Goal: Task Accomplishment & Management: Manage account settings

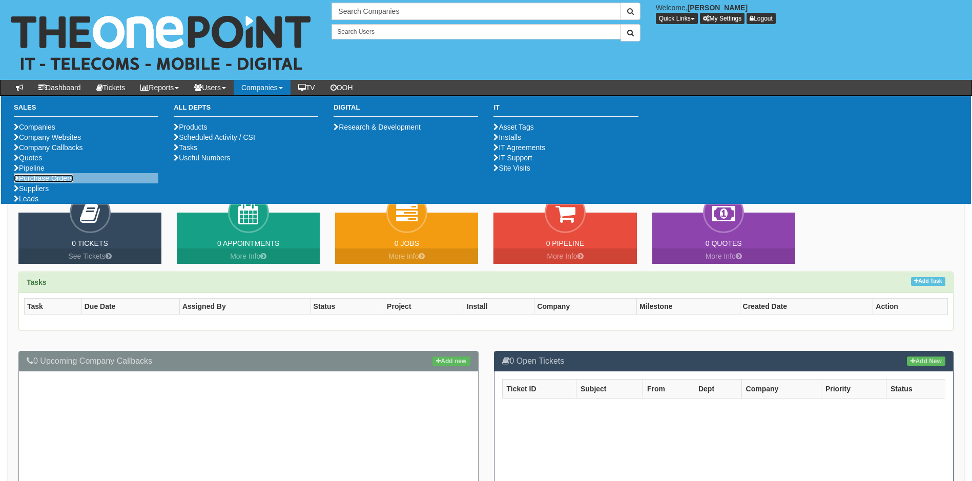
click at [72, 182] on link "Purchase Orders" at bounding box center [43, 178] width 59 height 8
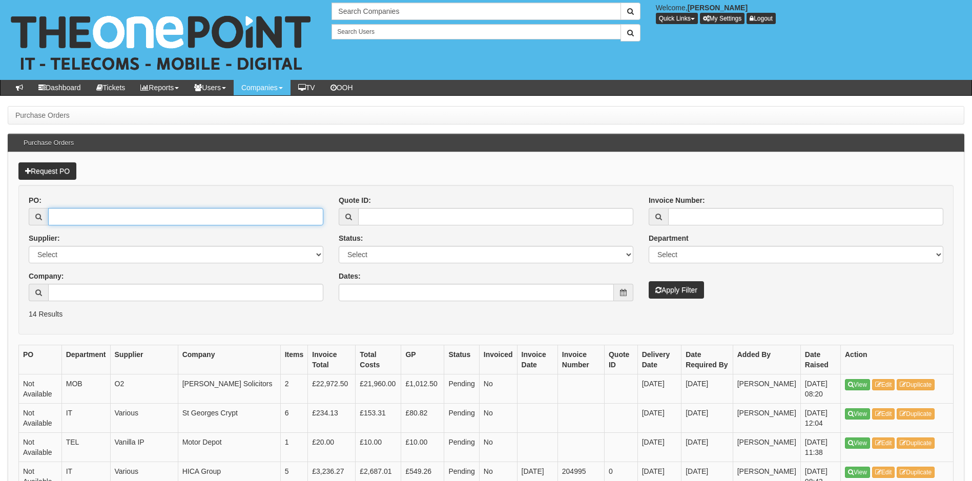
click at [150, 217] on input "PO:" at bounding box center [185, 216] width 275 height 17
type input "19286"
click at [649, 281] on button "Apply Filter" at bounding box center [676, 289] width 55 height 17
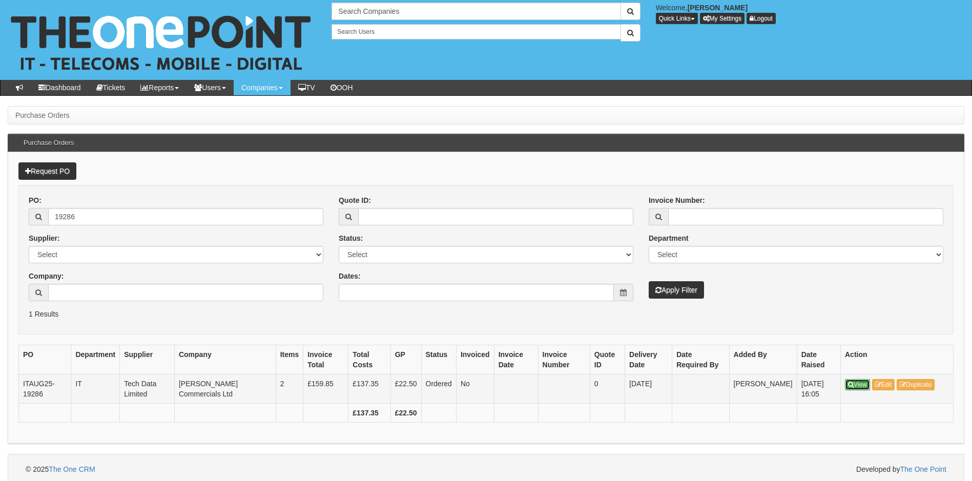
click at [855, 385] on link "View" at bounding box center [857, 384] width 25 height 11
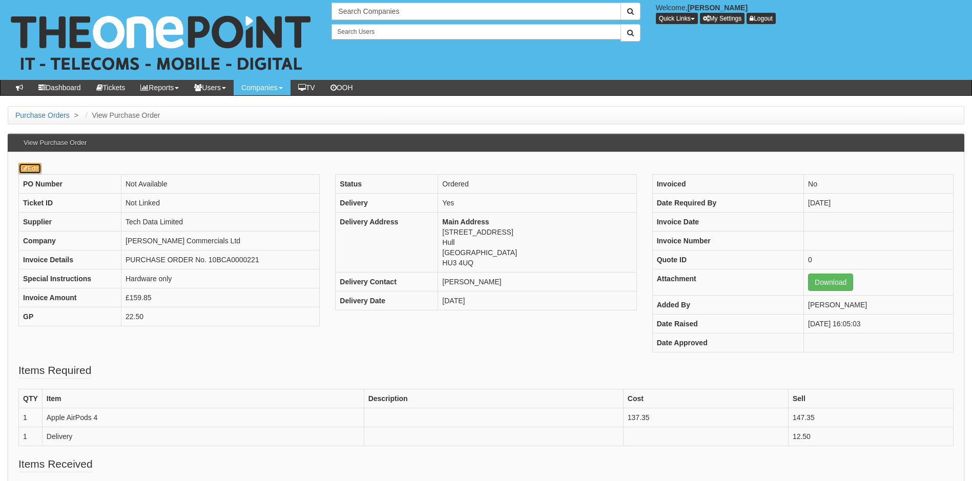
click at [38, 169] on link "Edit" at bounding box center [29, 168] width 23 height 11
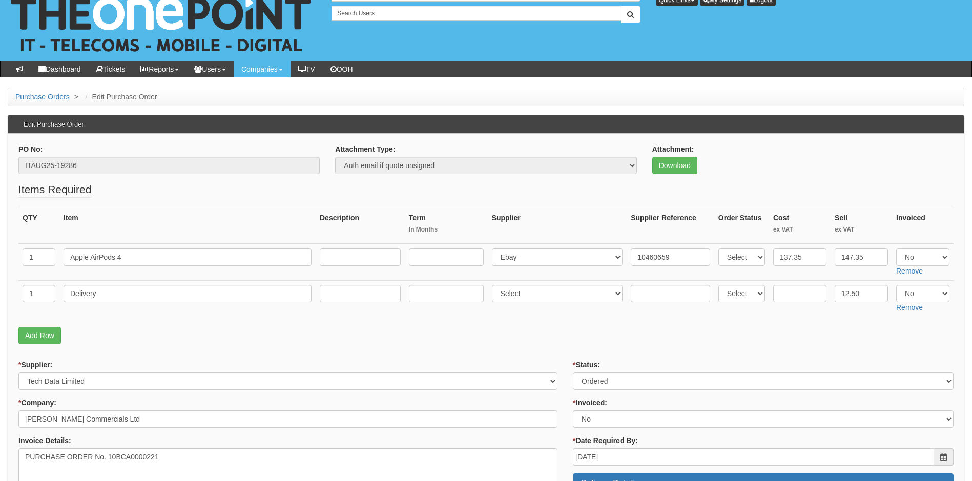
scroll to position [51, 0]
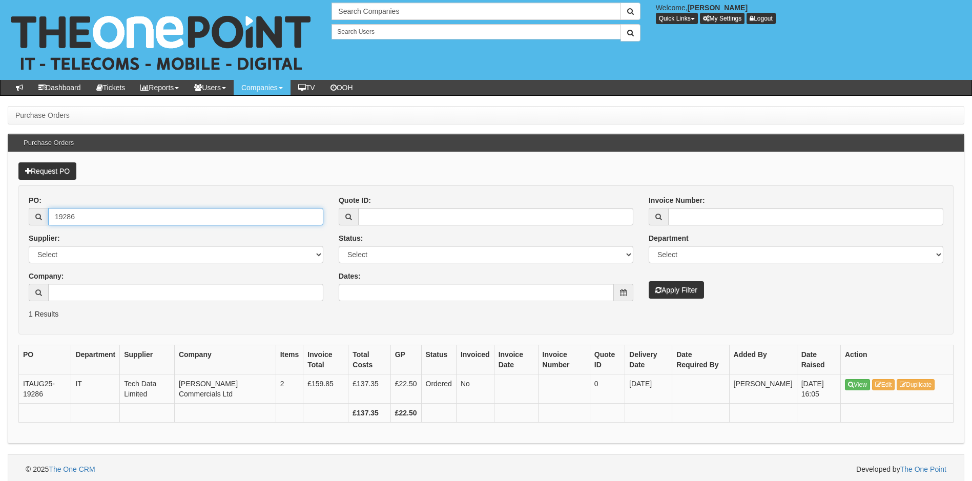
drag, startPoint x: 102, startPoint y: 217, endPoint x: 21, endPoint y: 217, distance: 81.5
click at [21, 217] on div "PO: 19286 Supplier: Select 123 REG.co.uk 1Password 3 4Gon AA Jones Electric Ltd…" at bounding box center [176, 252] width 310 height 114
type input "19172"
click at [649, 281] on button "Apply Filter" at bounding box center [676, 289] width 55 height 17
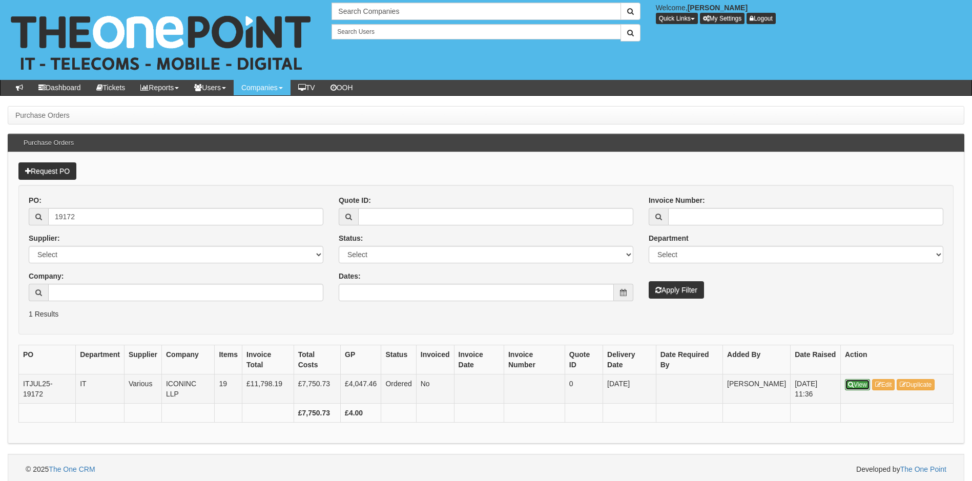
click at [863, 388] on link "View" at bounding box center [857, 384] width 25 height 11
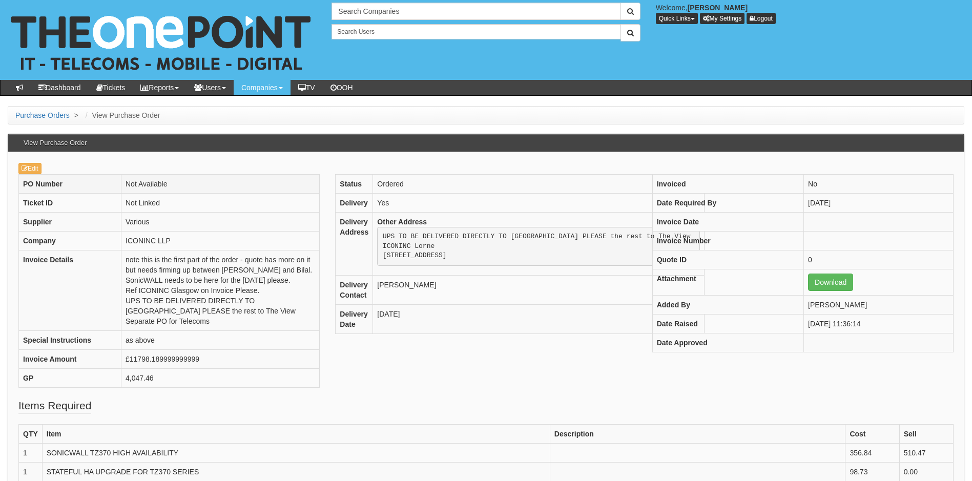
click at [31, 175] on th "PO Number" at bounding box center [70, 183] width 102 height 19
click at [32, 169] on link "Edit" at bounding box center [29, 168] width 23 height 11
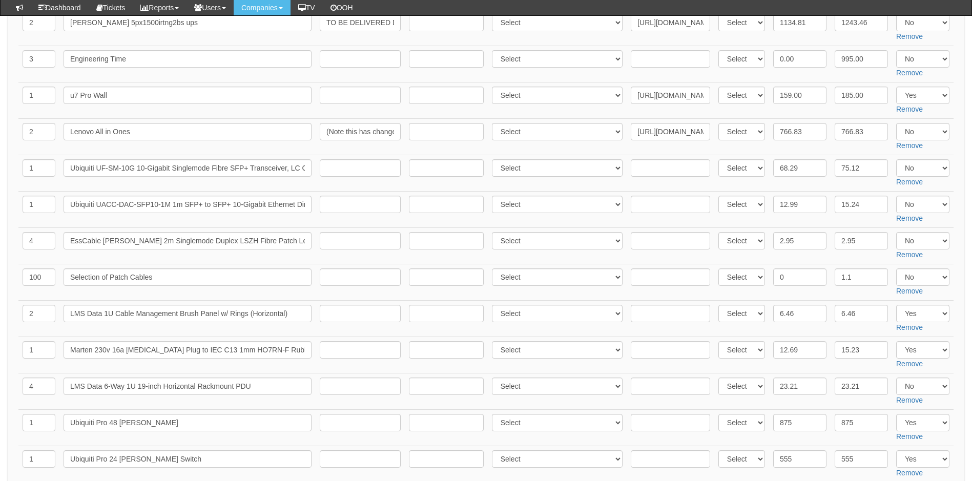
scroll to position [307, 0]
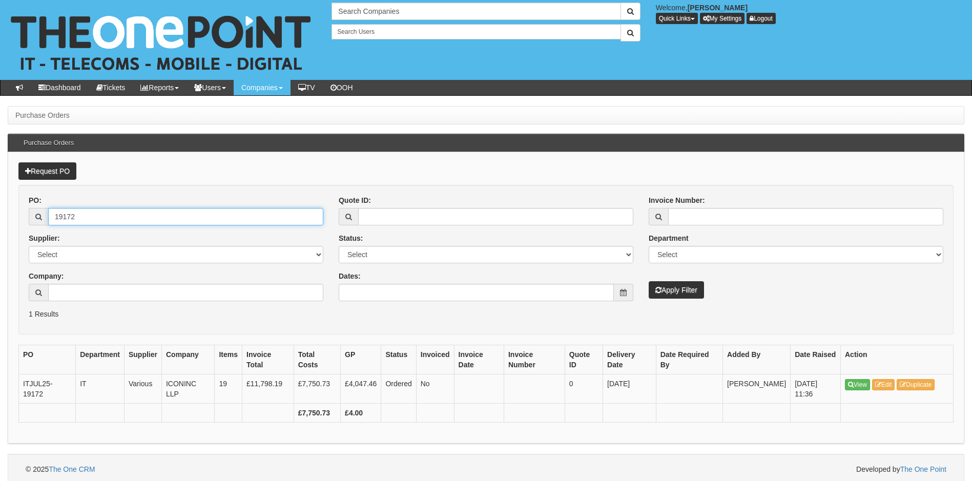
drag, startPoint x: 85, startPoint y: 216, endPoint x: 39, endPoint y: 223, distance: 46.2
click at [39, 223] on div "19172" at bounding box center [176, 216] width 295 height 17
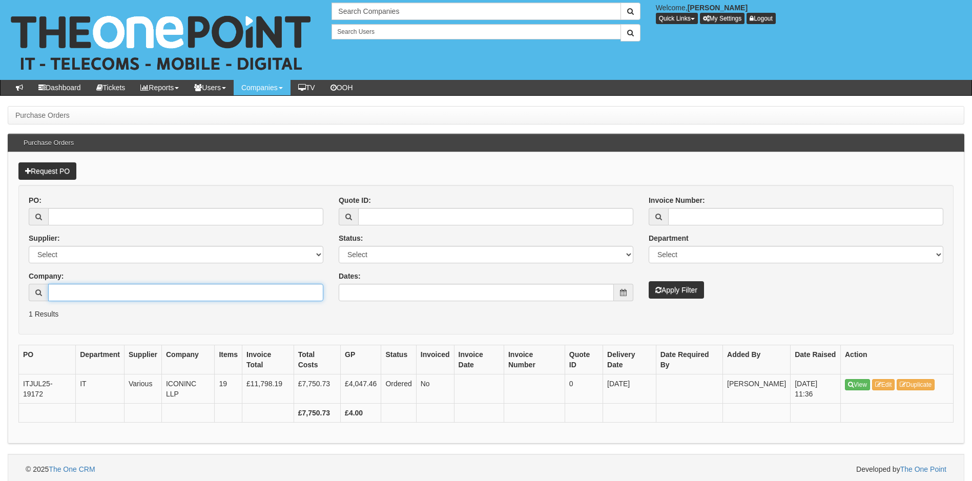
click at [133, 299] on input "Company:" at bounding box center [185, 292] width 275 height 17
type input "BUY IT"
click at [649, 281] on button "Apply Filter" at bounding box center [676, 289] width 55 height 17
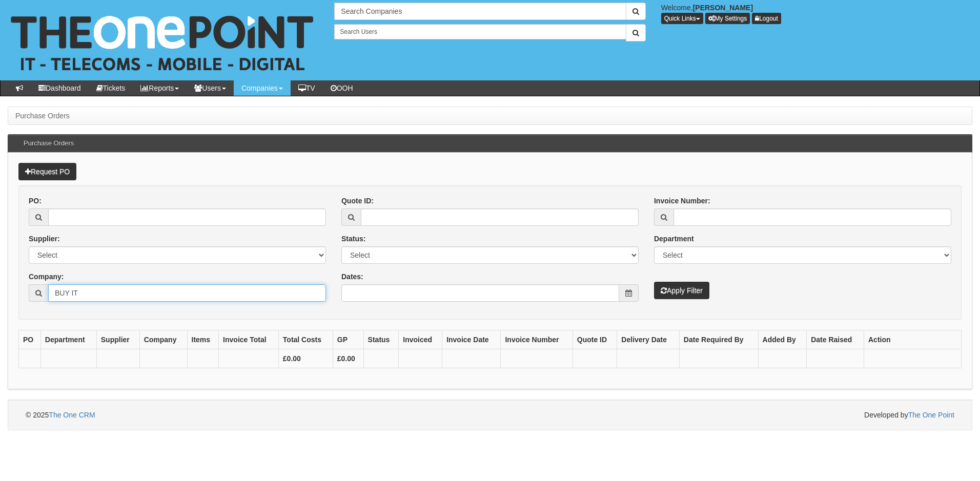
click at [133, 299] on input "BUY IT" at bounding box center [187, 292] width 278 height 17
type input "B"
type input "L"
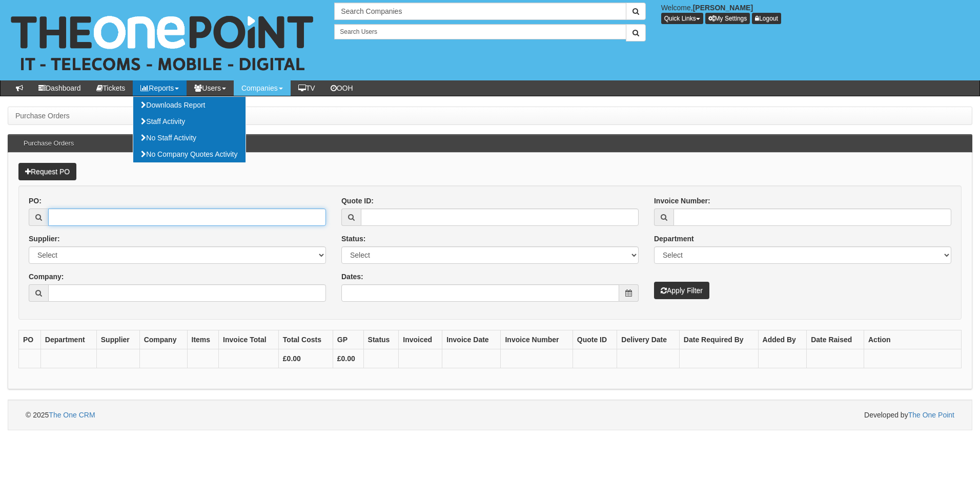
click at [71, 219] on input "PO:" at bounding box center [187, 217] width 278 height 17
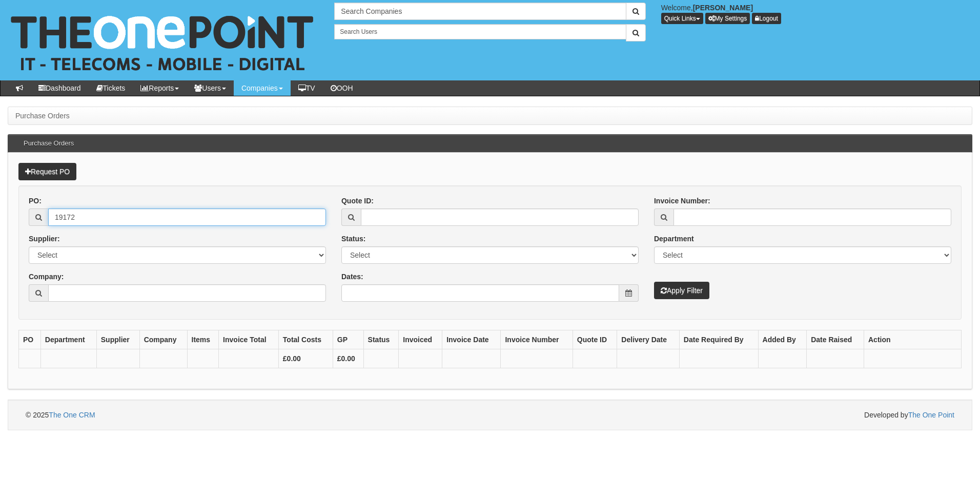
type input "19172"
click at [654, 282] on button "Apply Filter" at bounding box center [681, 290] width 55 height 17
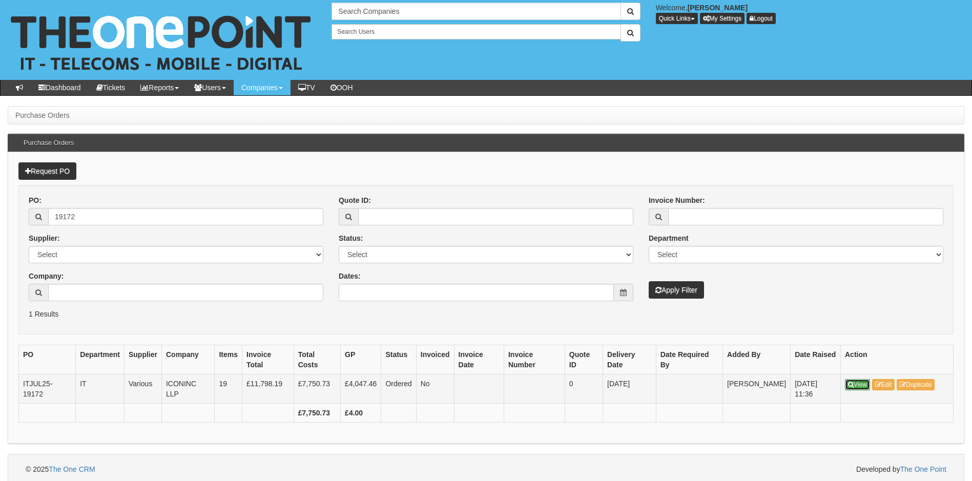
click at [861, 387] on link "View" at bounding box center [857, 384] width 25 height 11
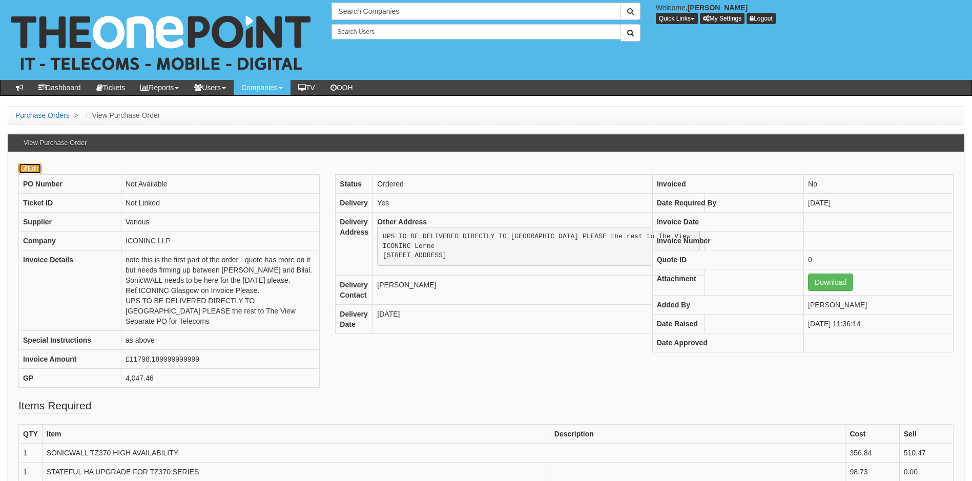
click at [33, 172] on link "Edit" at bounding box center [29, 168] width 23 height 11
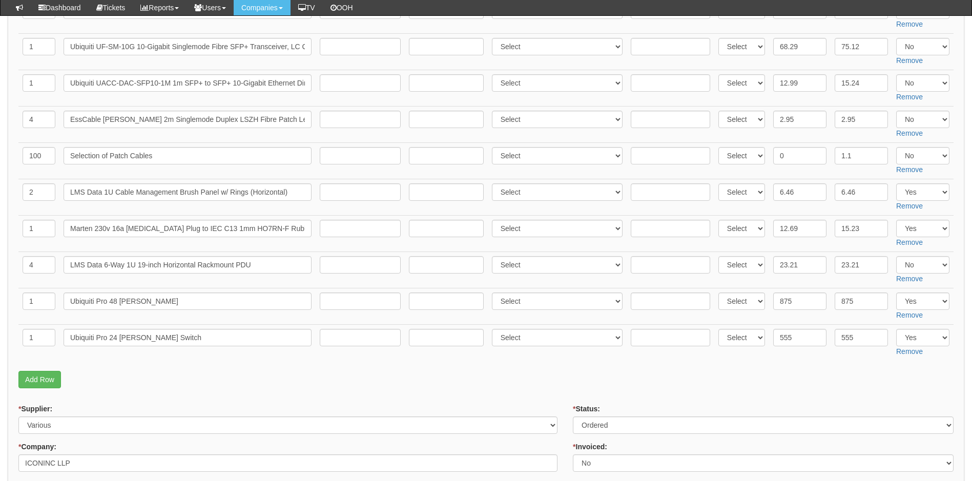
scroll to position [615, 0]
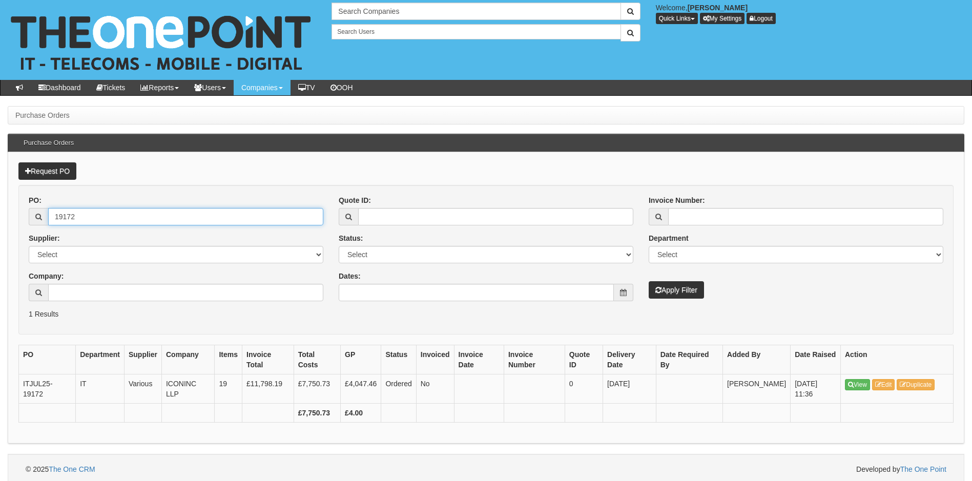
click at [28, 212] on div "PO: 19172 Supplier: Select 123 REG.co.uk 1Password 3 4Gon AA Jones Electric Ltd…" at bounding box center [176, 252] width 310 height 114
type input "19288"
click at [649, 281] on button "Apply Filter" at bounding box center [676, 289] width 55 height 17
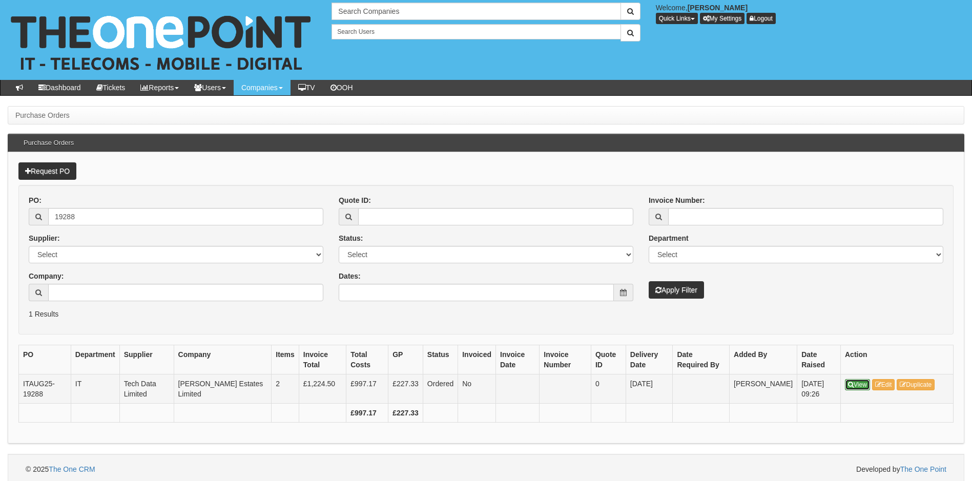
click at [858, 386] on link "View" at bounding box center [857, 384] width 25 height 11
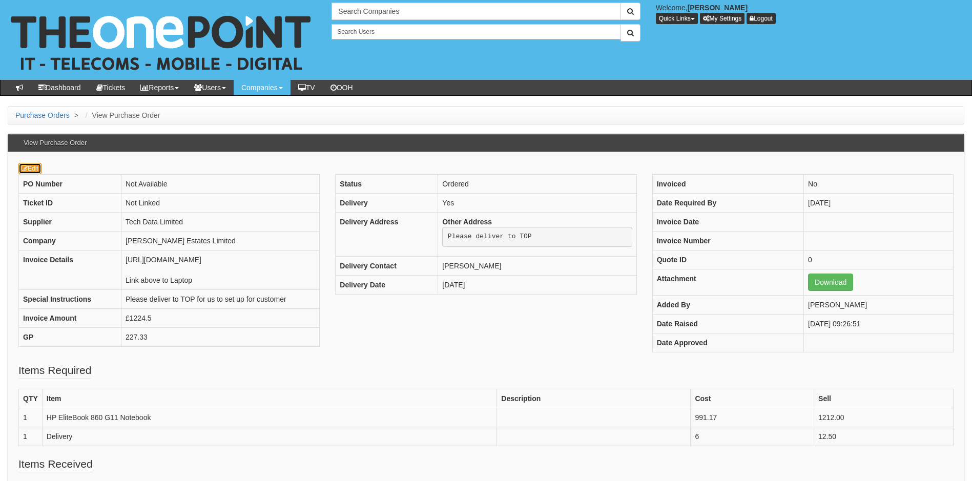
click at [33, 168] on link "Edit" at bounding box center [29, 168] width 23 height 11
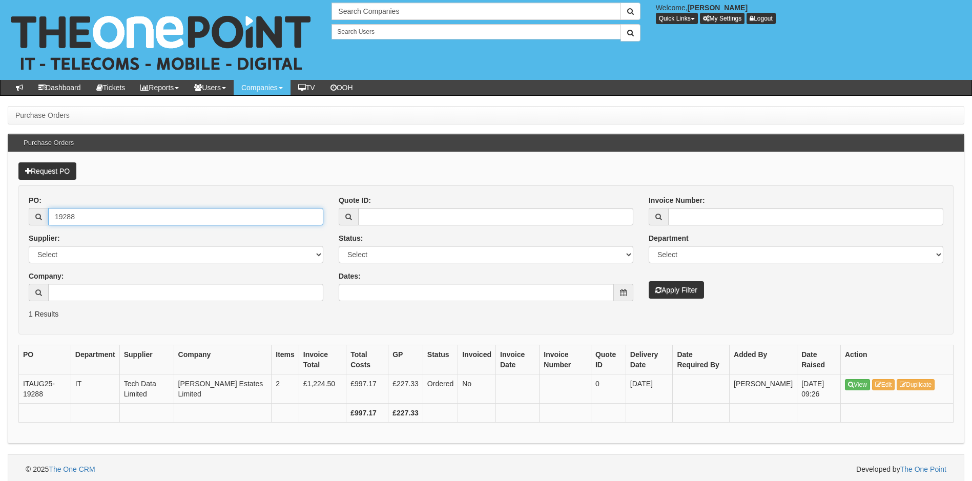
drag, startPoint x: 87, startPoint y: 213, endPoint x: 37, endPoint y: 214, distance: 50.2
click at [37, 214] on div "19288" at bounding box center [176, 216] width 295 height 17
type input "19284"
click at [649, 281] on button "Apply Filter" at bounding box center [676, 289] width 55 height 17
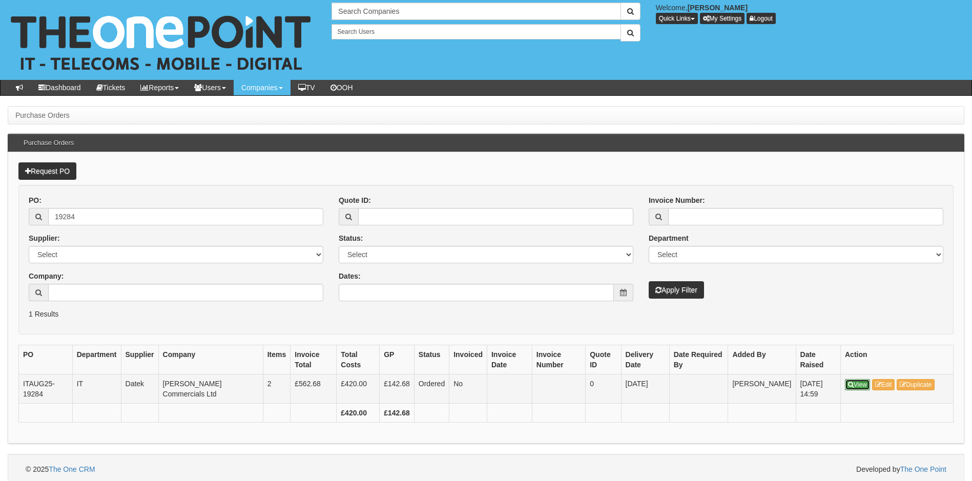
click at [856, 384] on link "View" at bounding box center [857, 384] width 25 height 11
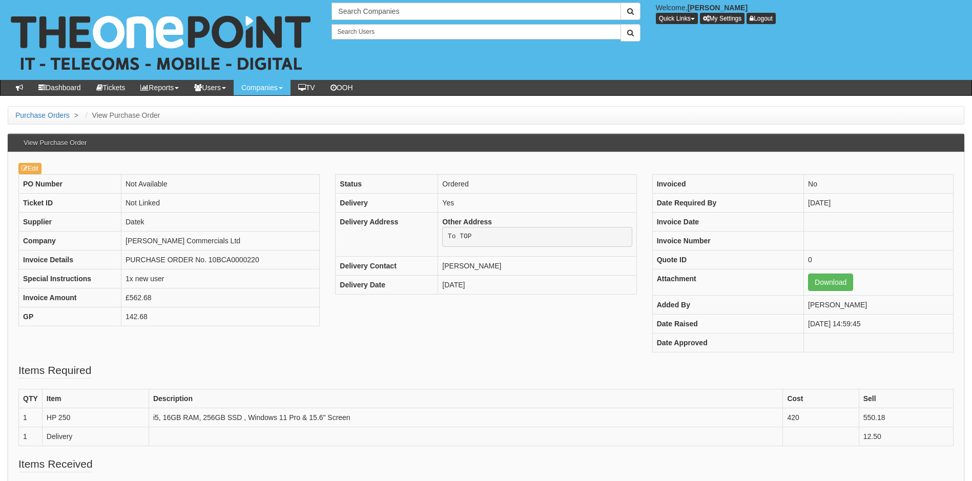
click at [29, 174] on table "PO Number Not Available Ticket ID Not Linked Supplier Datek Company Thompson Co…" at bounding box center [168, 250] width 301 height 152
click at [36, 169] on link "Edit" at bounding box center [29, 168] width 23 height 11
